Goal: Task Accomplishment & Management: Manage account settings

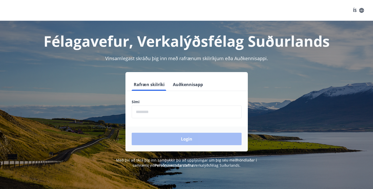
click at [361, 11] on icon "button" at bounding box center [361, 10] width 5 height 5
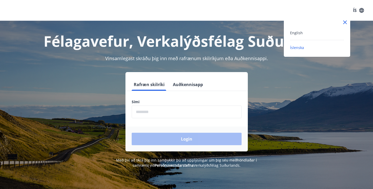
click at [299, 36] on div "English" at bounding box center [317, 35] width 54 height 11
click at [297, 34] on span "English" at bounding box center [296, 32] width 13 height 5
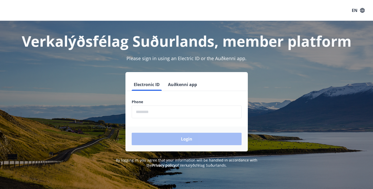
click at [178, 83] on button "Auðkenni app" at bounding box center [182, 84] width 33 height 12
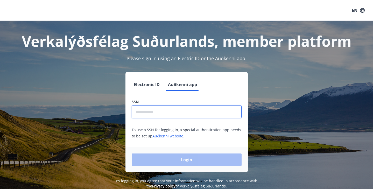
click at [143, 116] on input "text" at bounding box center [187, 112] width 110 height 13
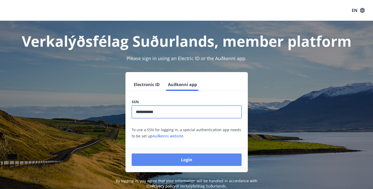
type input "**********"
click at [181, 161] on button "Login" at bounding box center [187, 159] width 110 height 12
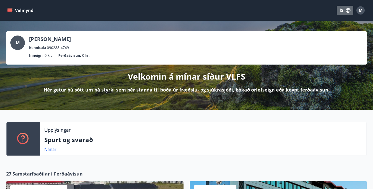
click at [347, 10] on icon "button" at bounding box center [348, 10] width 5 height 5
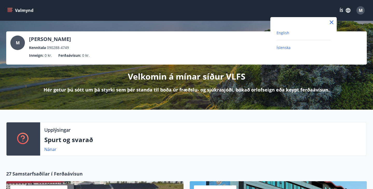
click at [287, 33] on span "English" at bounding box center [283, 32] width 13 height 5
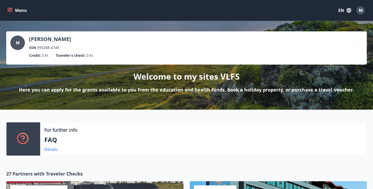
click at [11, 11] on icon "menu" at bounding box center [9, 10] width 5 height 5
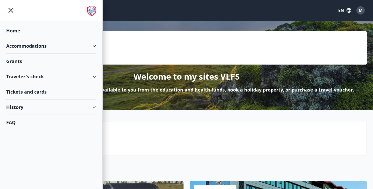
click at [125, 29] on div "M [PERSON_NAME] SSN 090288-4749 Credit : 0 kr. Traveler's check : 0 kr. Welcome…" at bounding box center [186, 65] width 373 height 89
